Goal: Task Accomplishment & Management: Complete application form

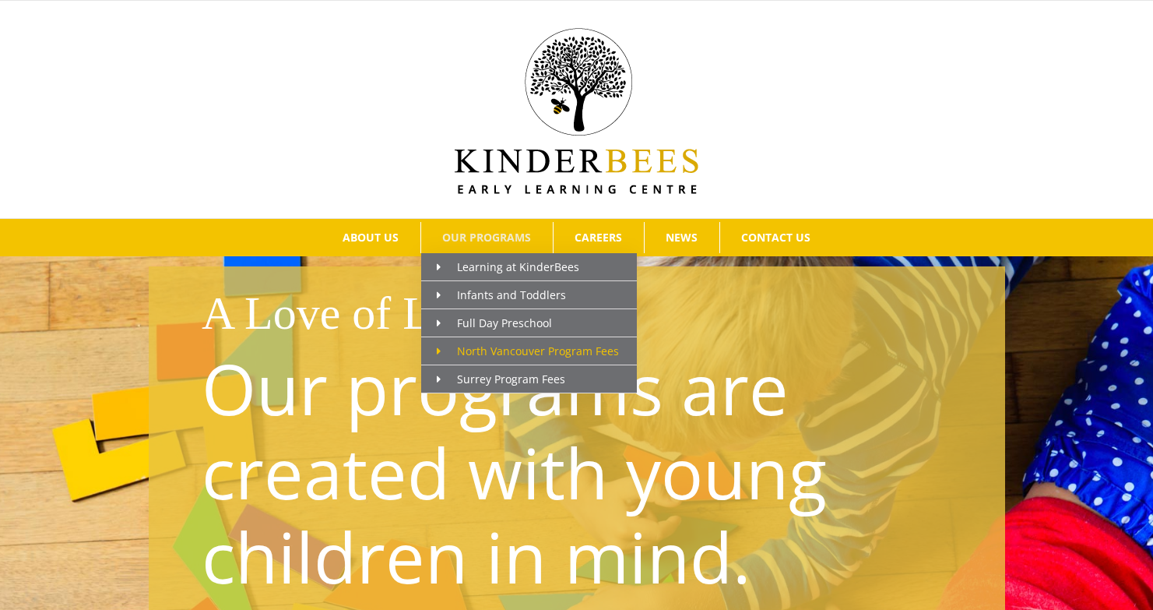
click at [480, 346] on span "North Vancouver Program Fees" at bounding box center [528, 350] width 182 height 15
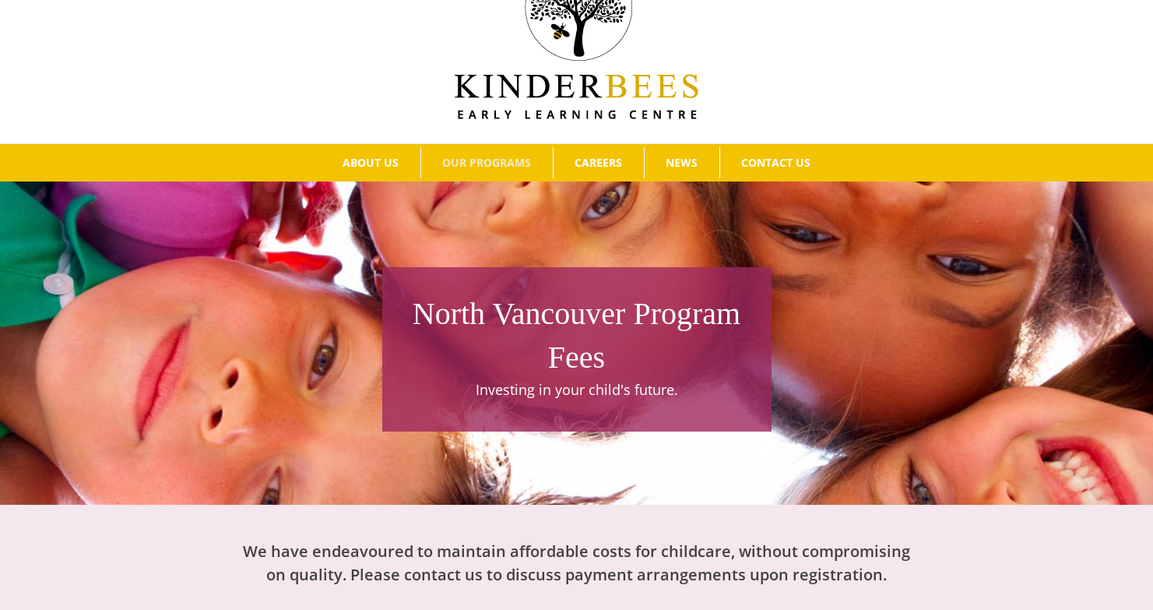
scroll to position [2, 0]
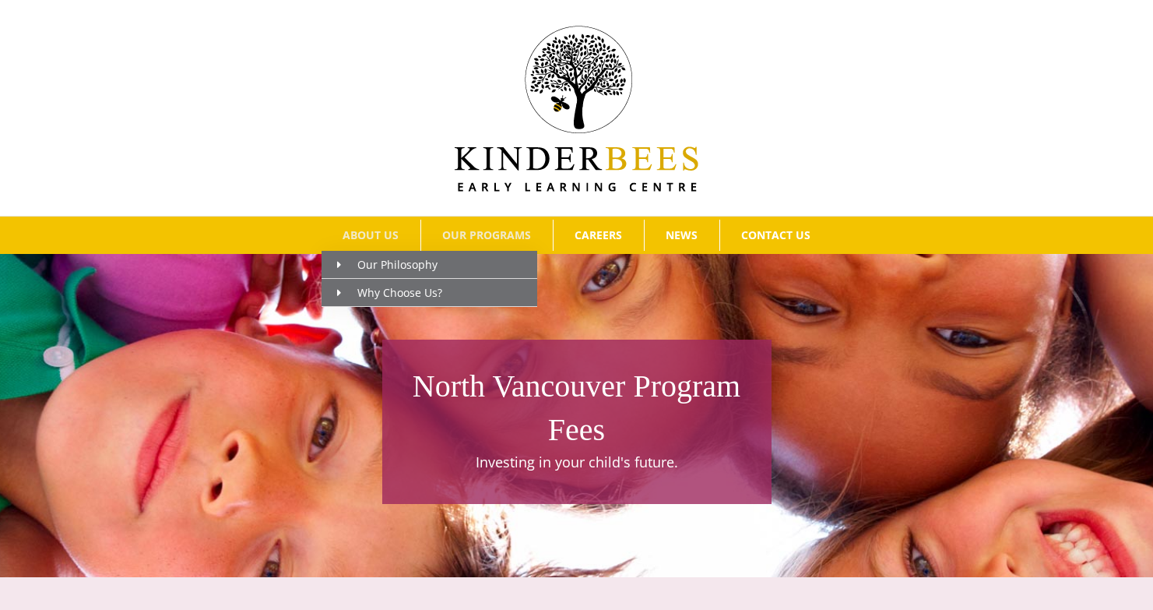
click at [365, 238] on span "ABOUT US" at bounding box center [371, 235] width 56 height 11
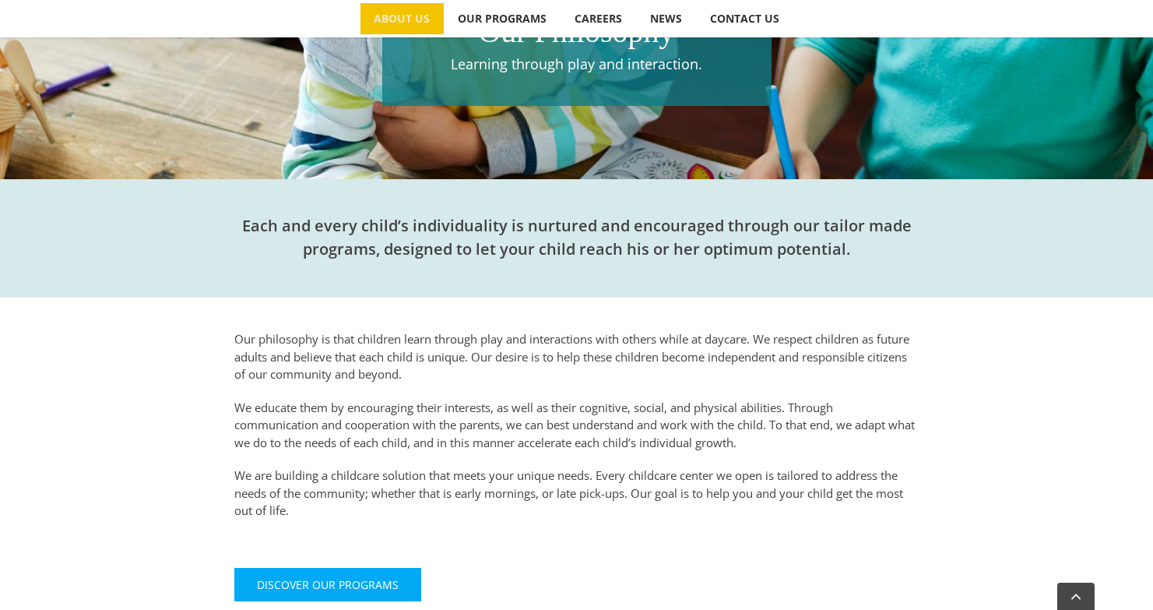
scroll to position [76, 0]
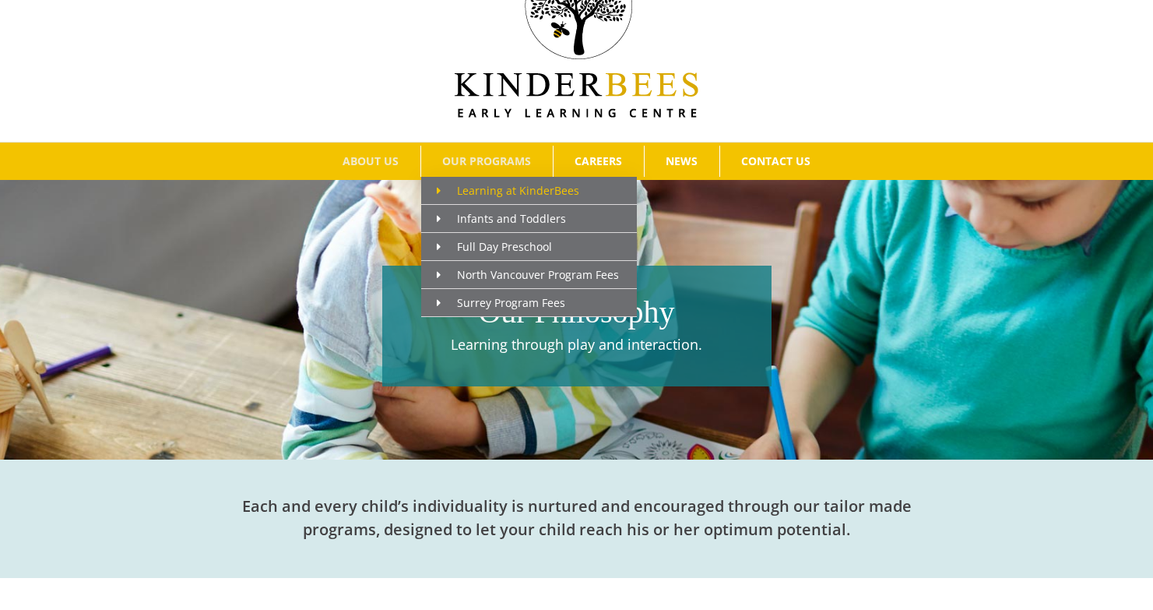
click at [495, 192] on span "Learning at KinderBees" at bounding box center [508, 190] width 142 height 15
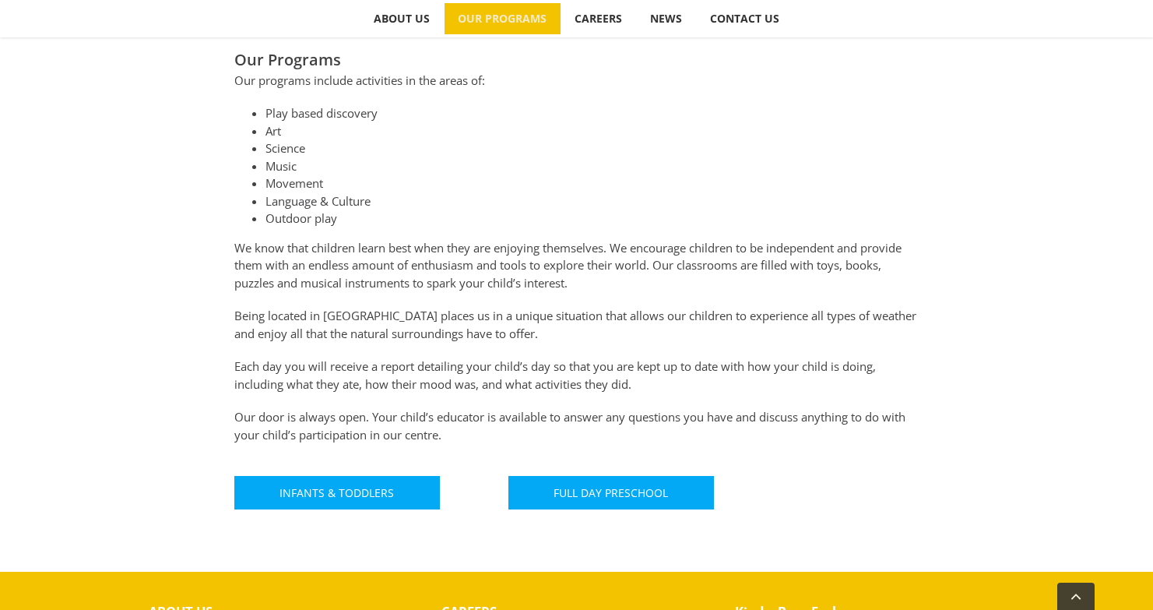
scroll to position [708, 0]
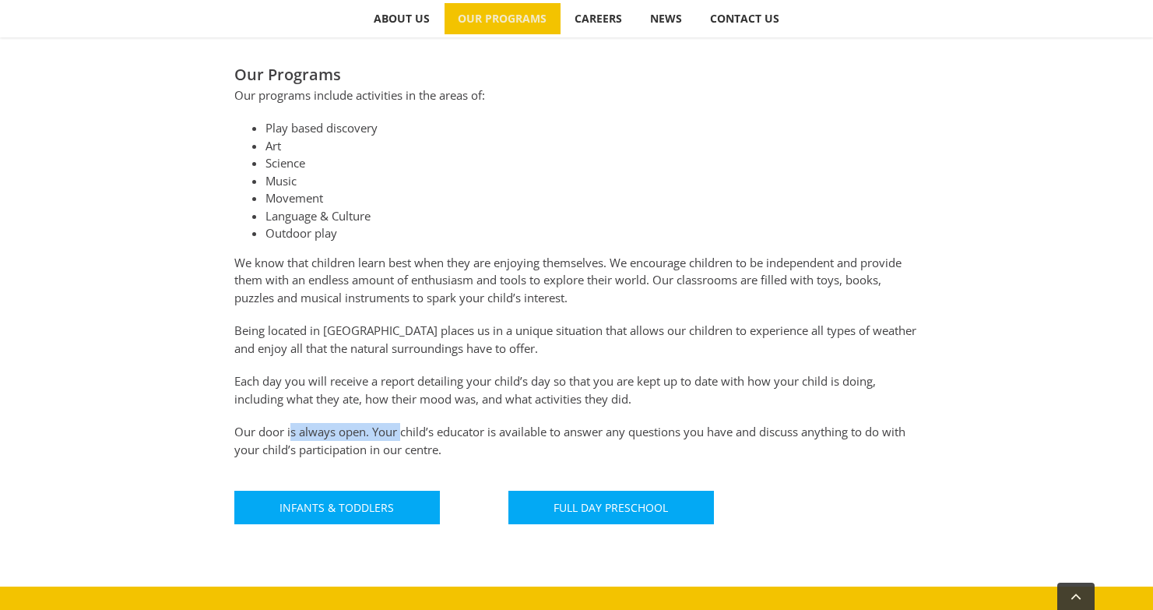
drag, startPoint x: 290, startPoint y: 429, endPoint x: 403, endPoint y: 432, distance: 113.7
click at [403, 432] on p "Our door is always open. Your child’s educator is available to answer any quest…" at bounding box center [576, 440] width 685 height 35
click at [375, 495] on link "Infants & Toddlers" at bounding box center [337, 507] width 206 height 33
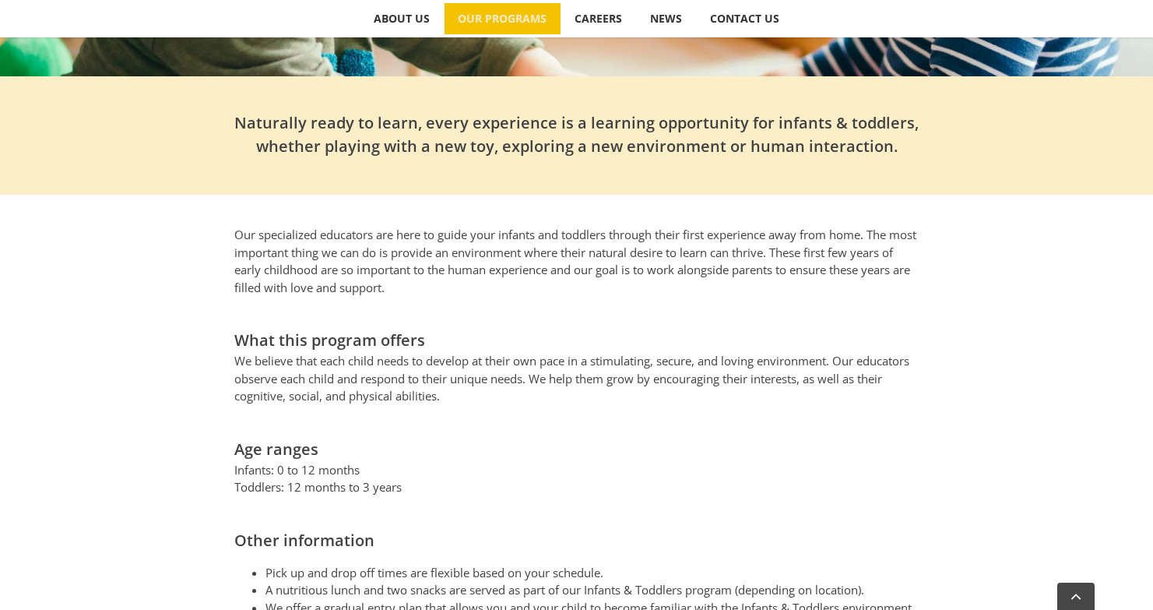
scroll to position [641, 0]
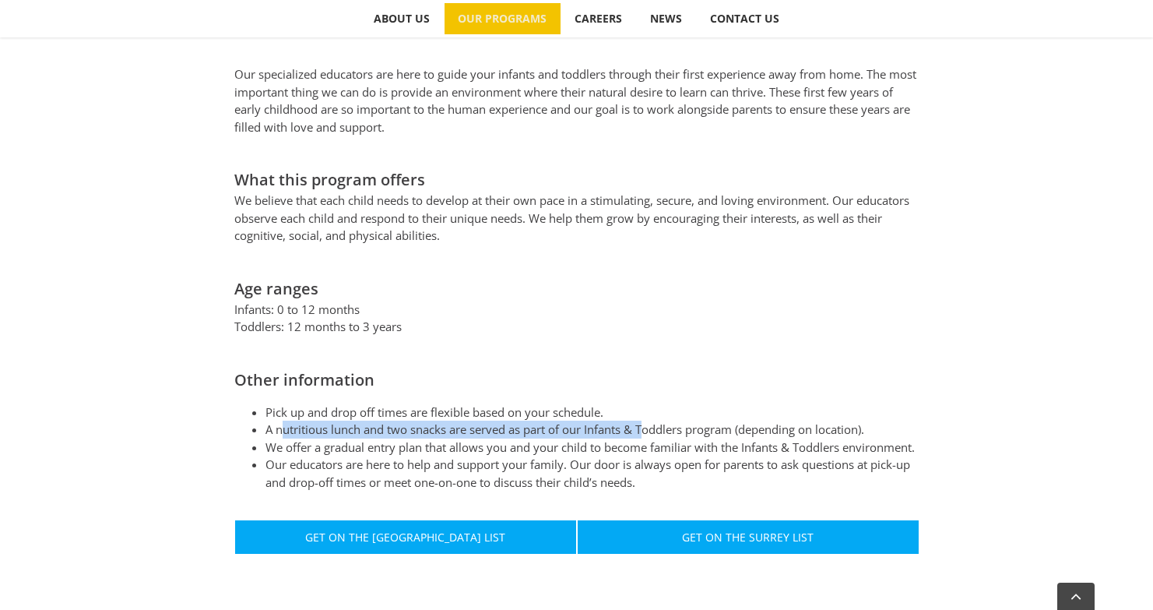
drag, startPoint x: 283, startPoint y: 405, endPoint x: 649, endPoint y: 410, distance: 366.0
click at [649, 420] on li "A nutritious lunch and two snacks are served as part of our Infants & Toddlers …" at bounding box center [593, 429] width 654 height 18
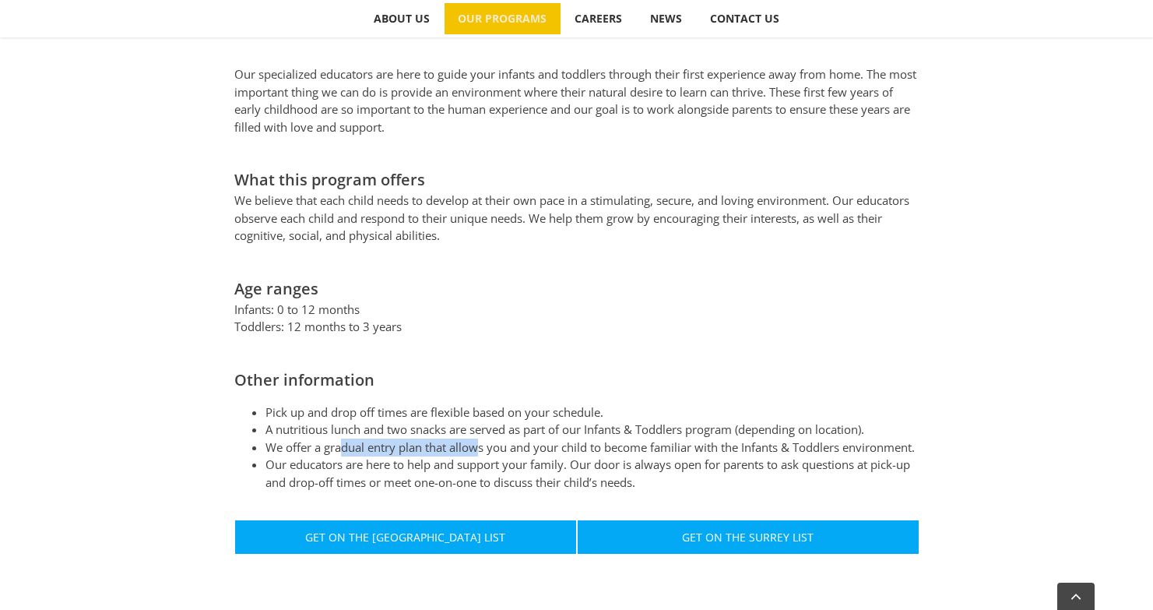
drag, startPoint x: 339, startPoint y: 427, endPoint x: 480, endPoint y: 432, distance: 140.2
click at [480, 438] on li "We offer a gradual entry plan that allows you and your child to become familiar…" at bounding box center [593, 447] width 654 height 18
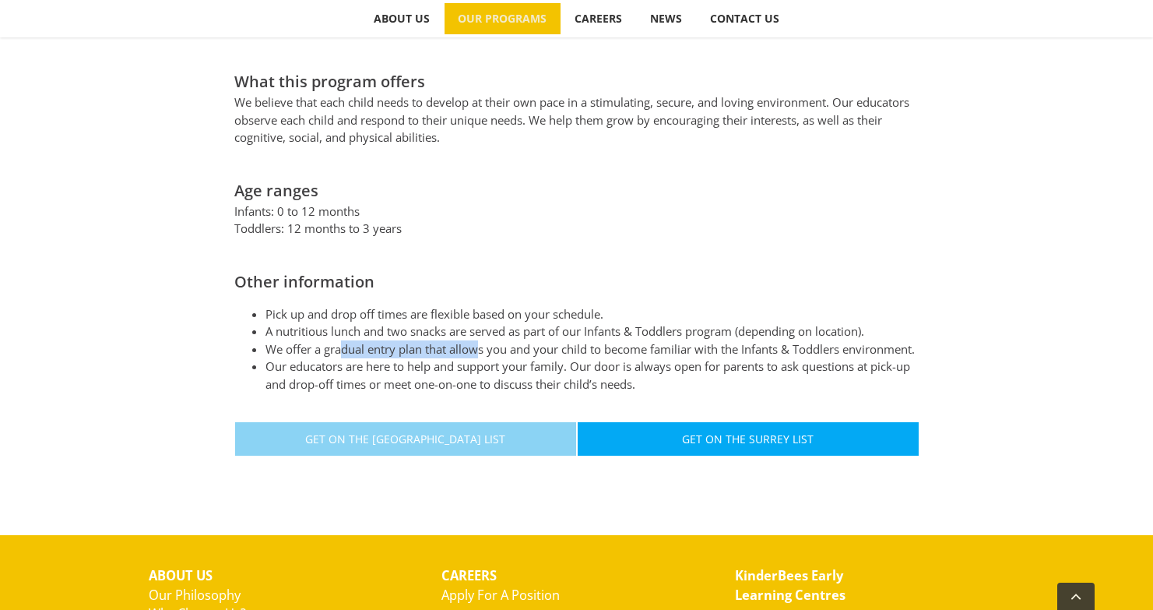
scroll to position [756, 0]
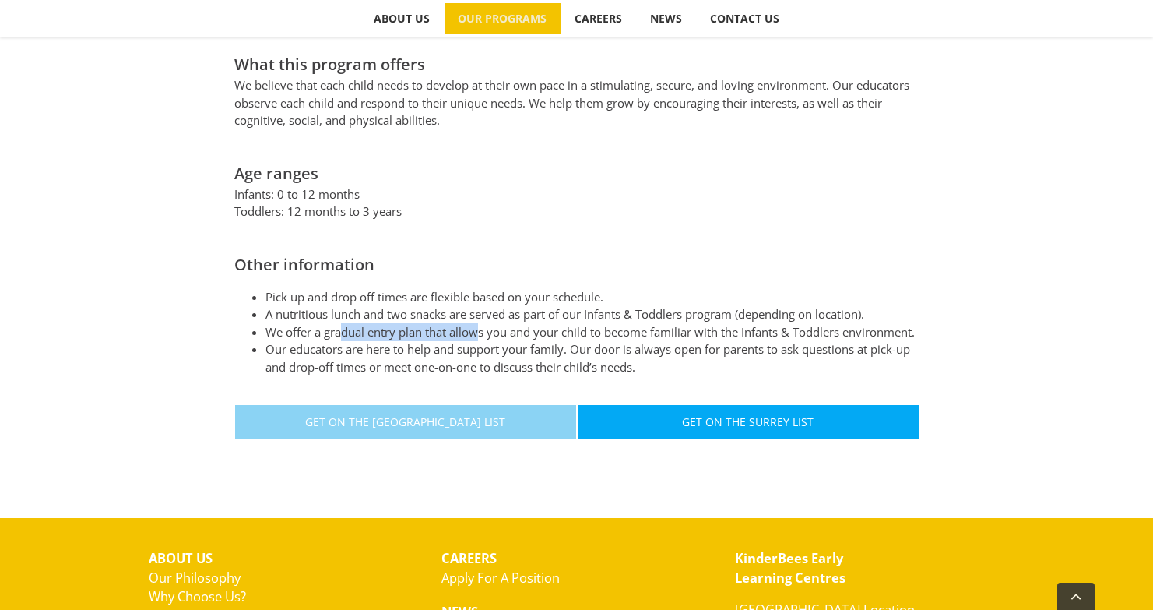
click at [428, 423] on span "Get On The North Vancouver List" at bounding box center [405, 421] width 200 height 13
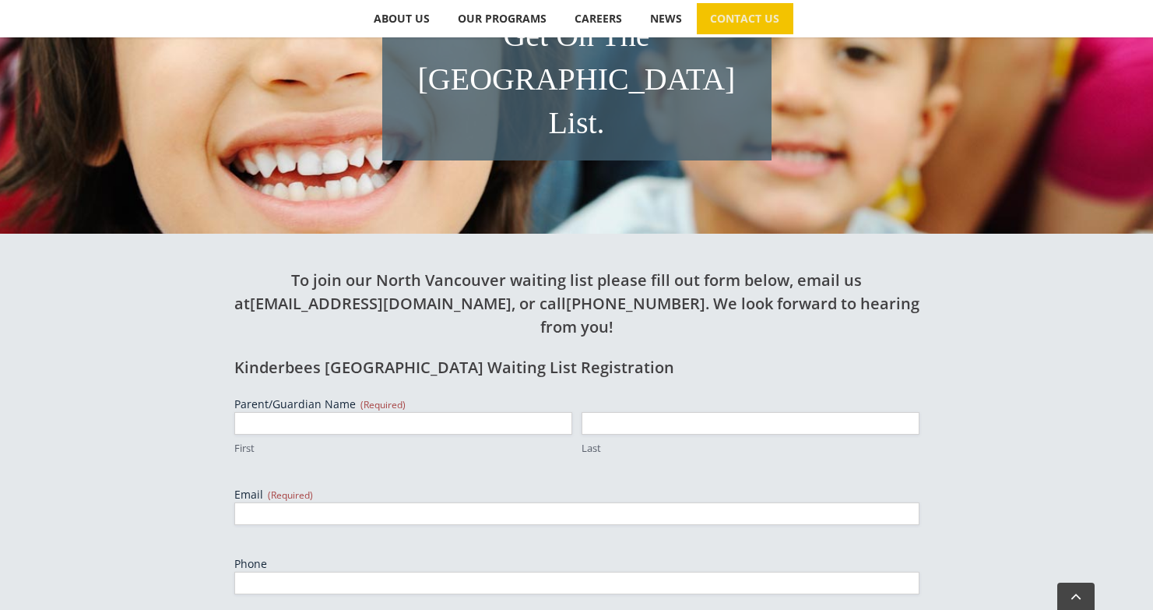
scroll to position [369, 0]
